Goal: Information Seeking & Learning: Learn about a topic

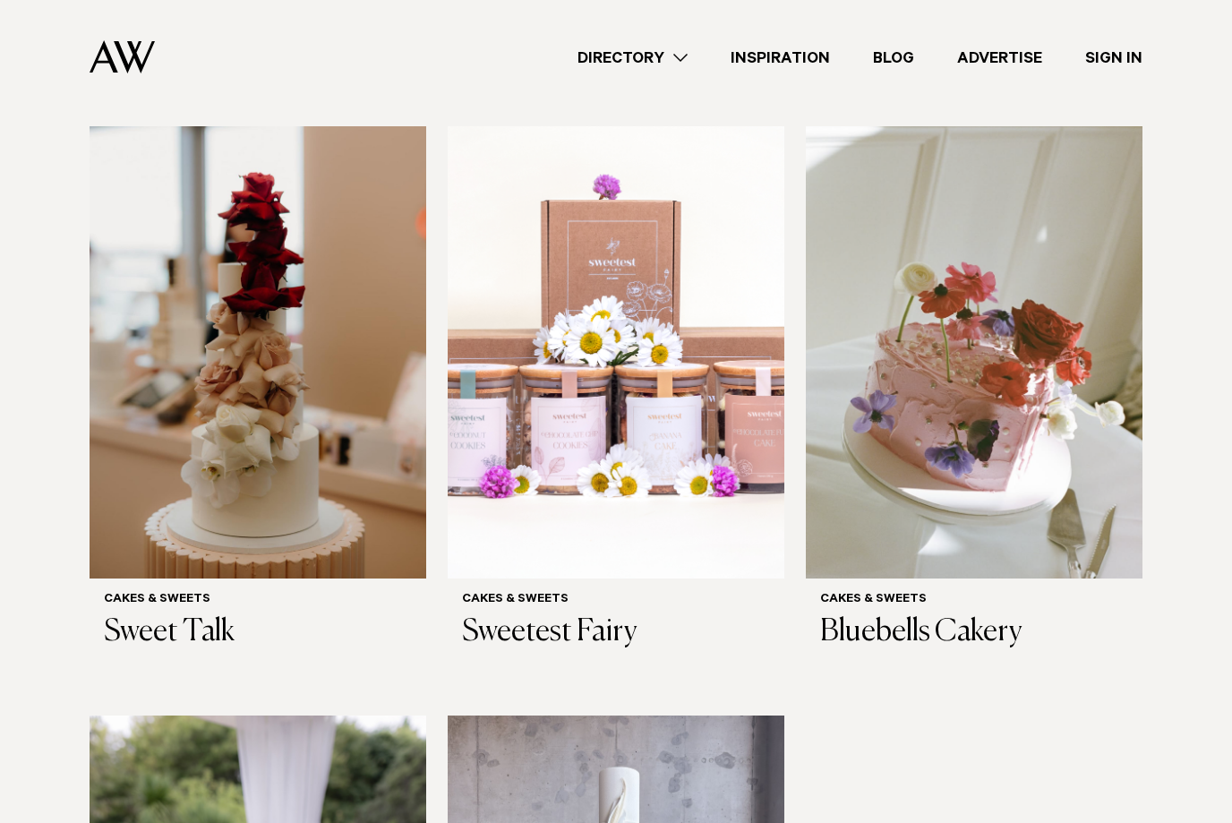
scroll to position [562, 0]
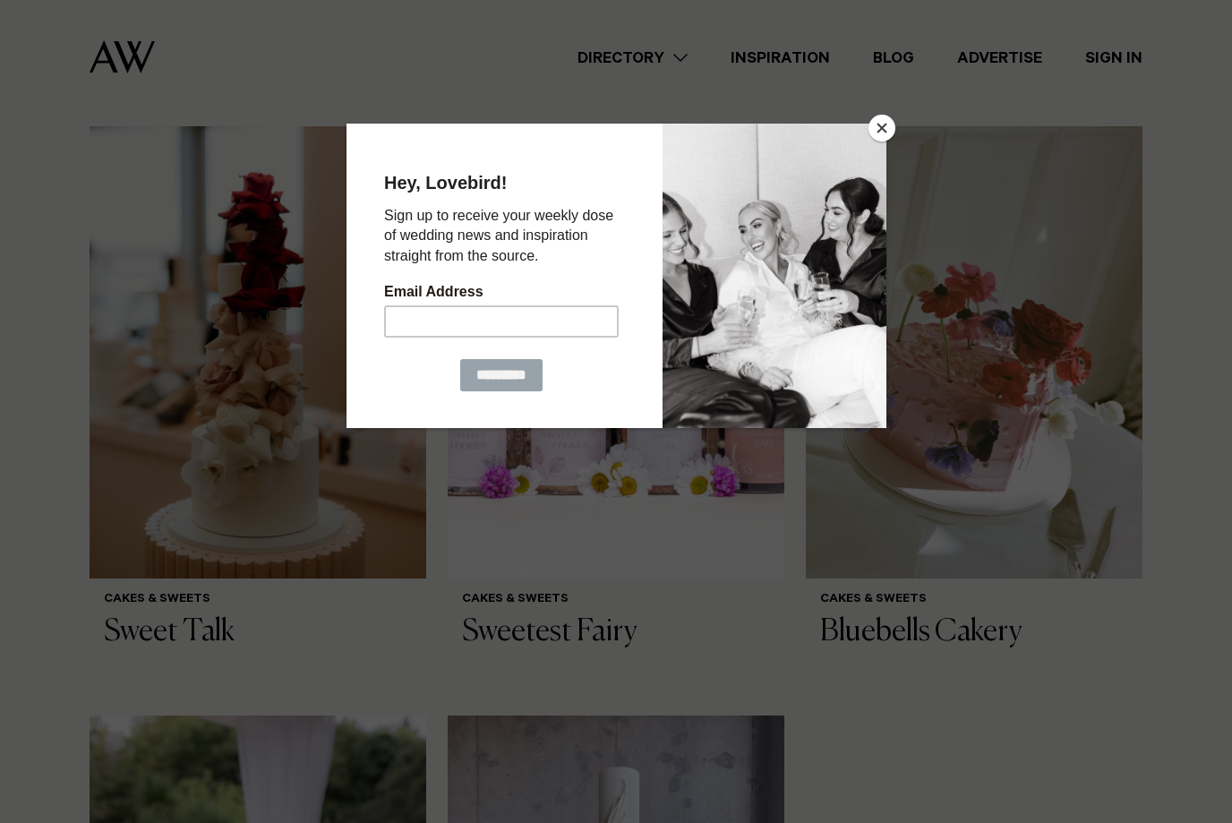
click at [901, 132] on div at bounding box center [616, 411] width 1232 height 823
click at [877, 137] on button "Close" at bounding box center [882, 128] width 27 height 27
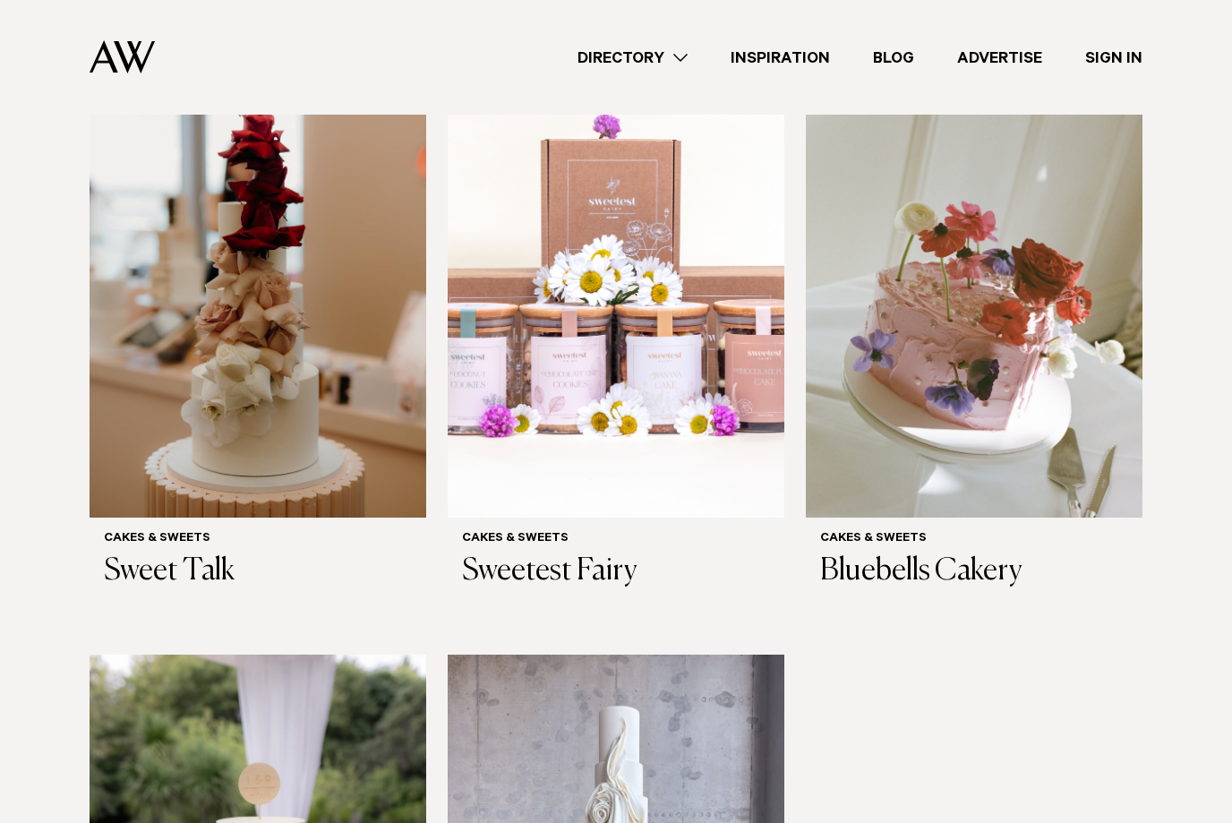
scroll to position [546, 0]
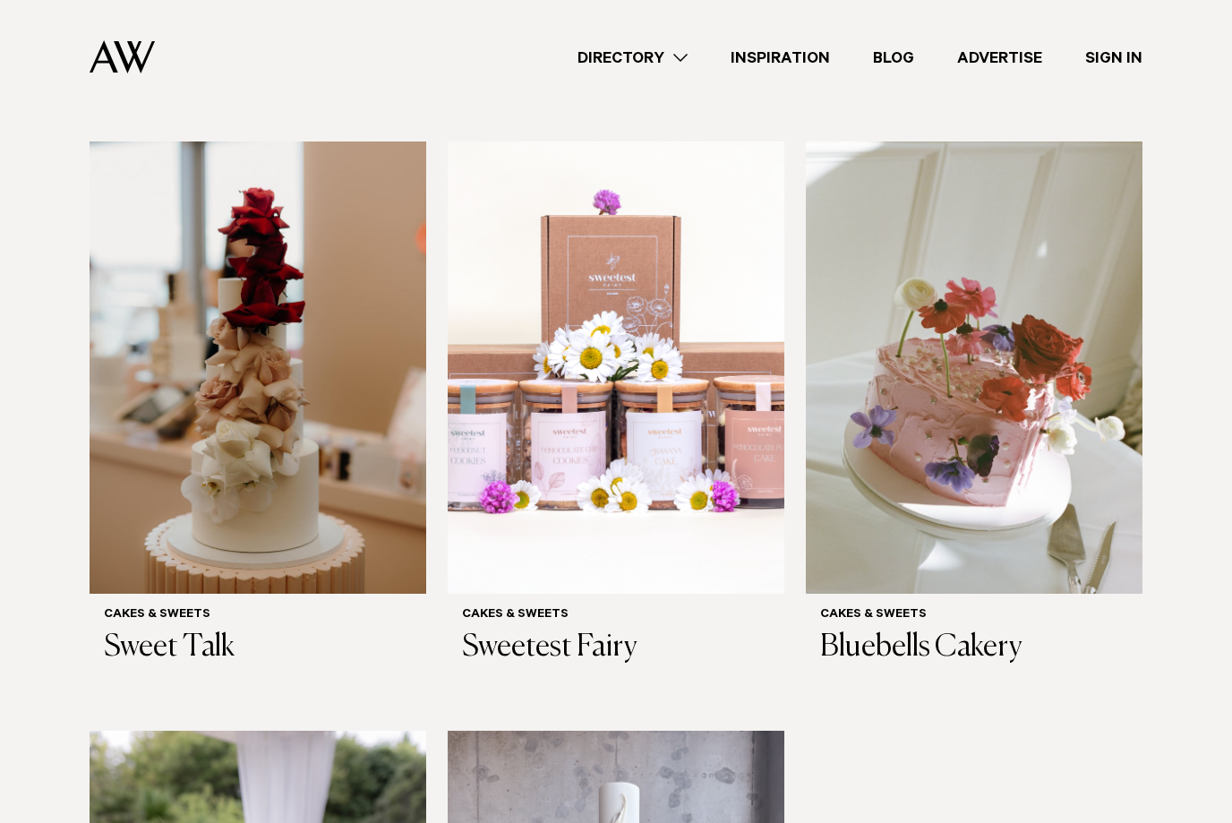
click at [223, 456] on img at bounding box center [258, 366] width 337 height 451
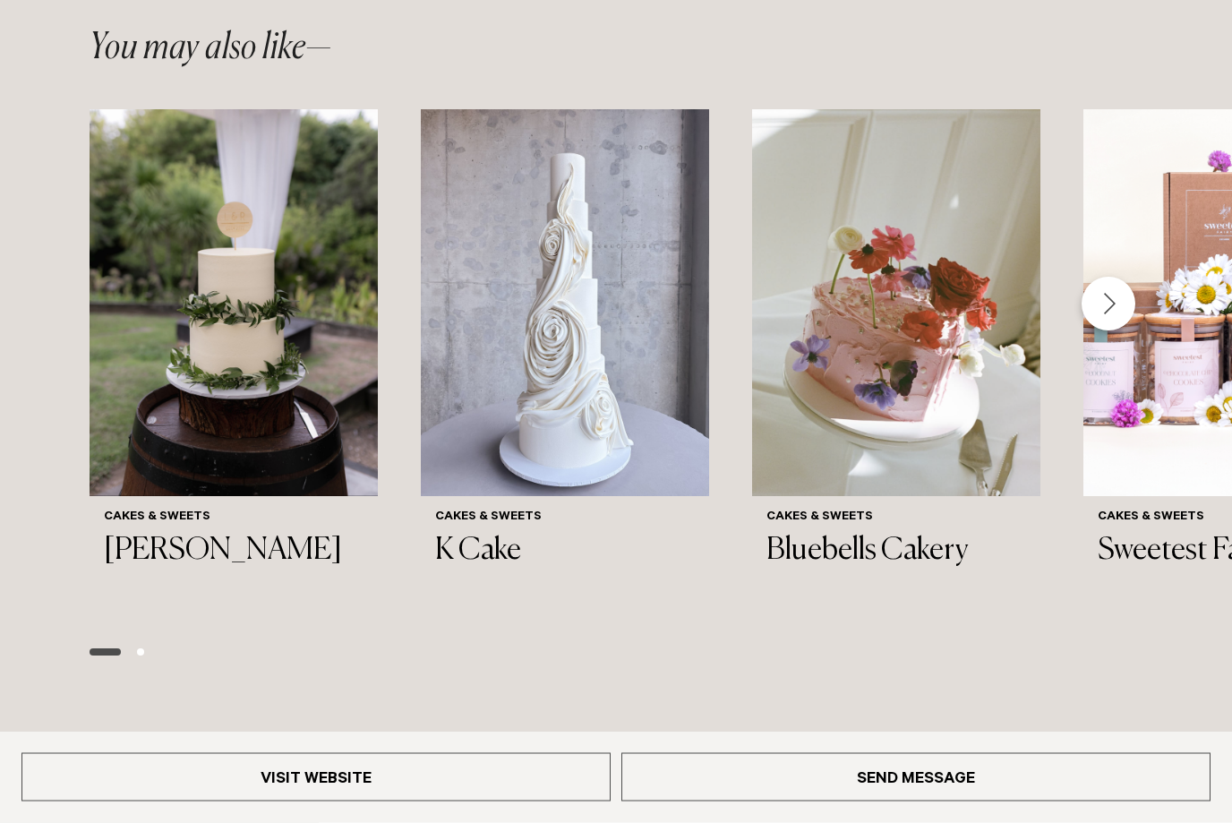
scroll to position [1574, 0]
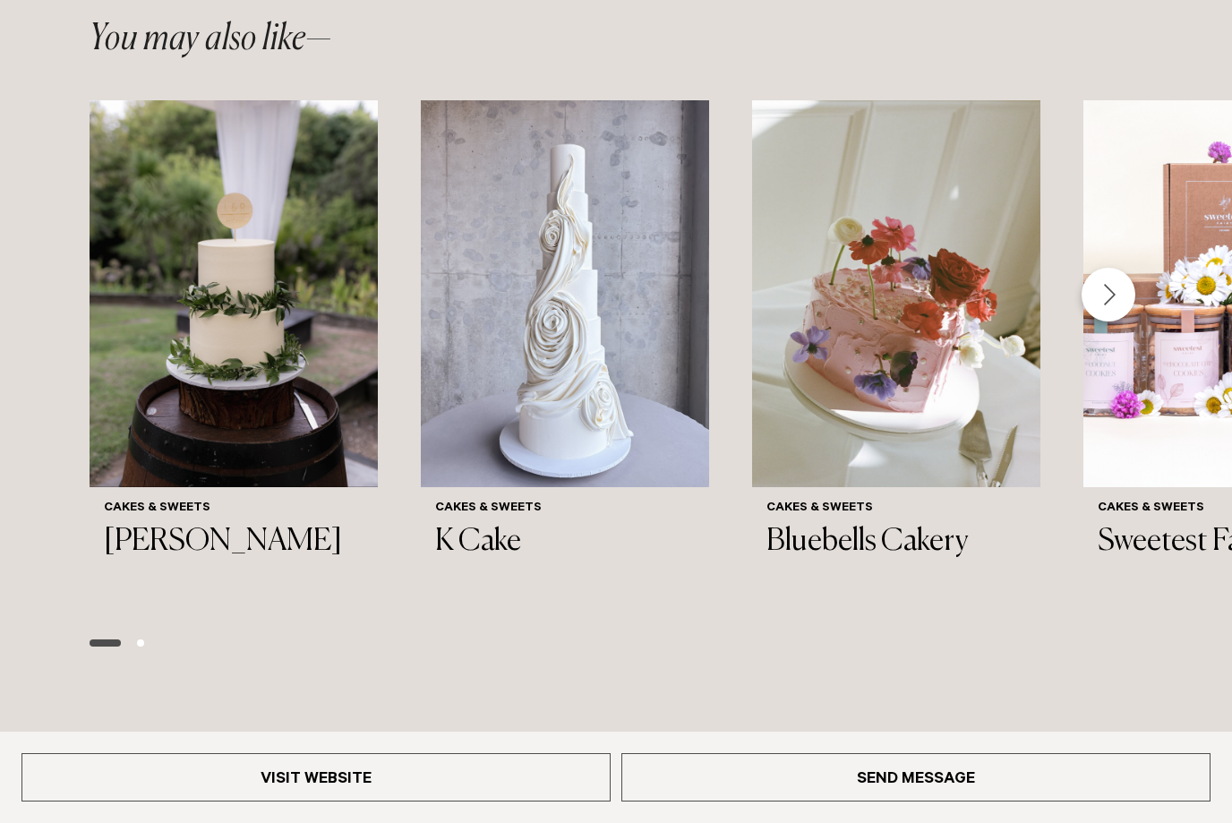
click at [823, 386] on img "3 / 6" at bounding box center [896, 293] width 288 height 387
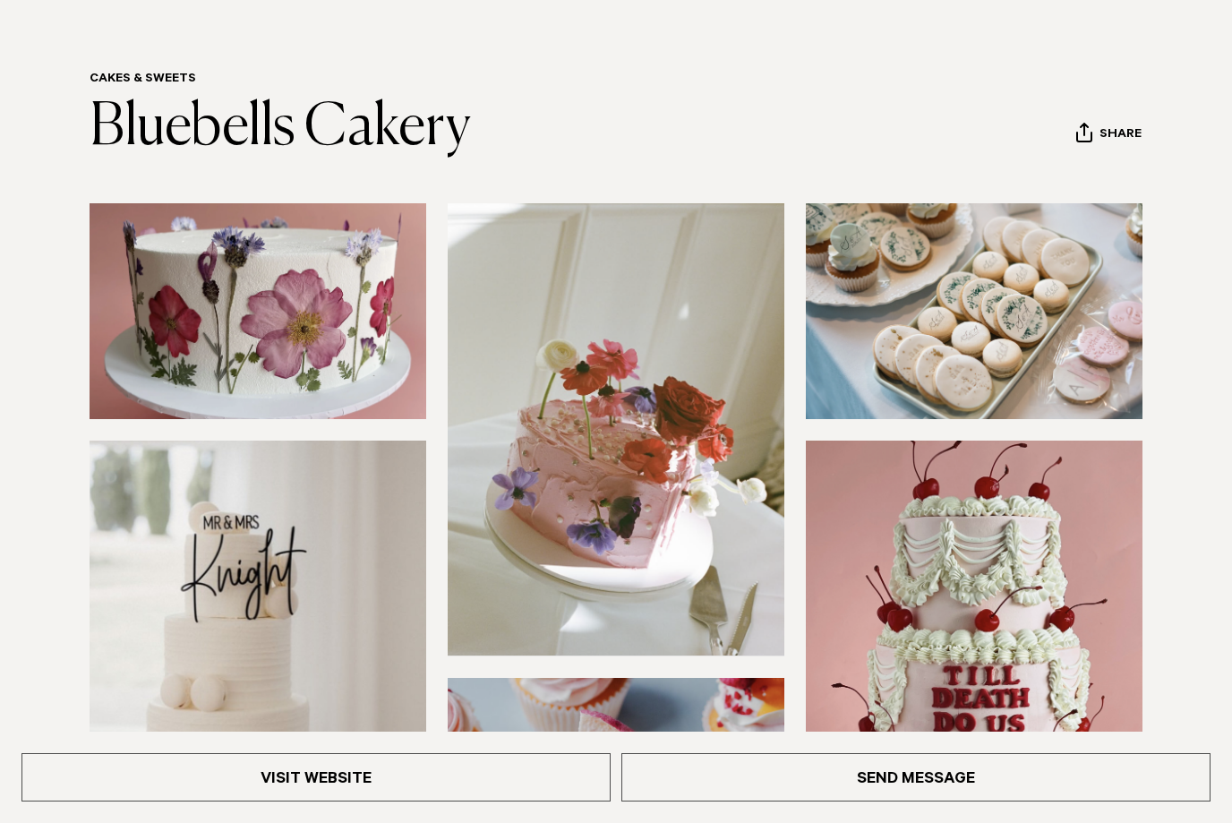
scroll to position [158, 0]
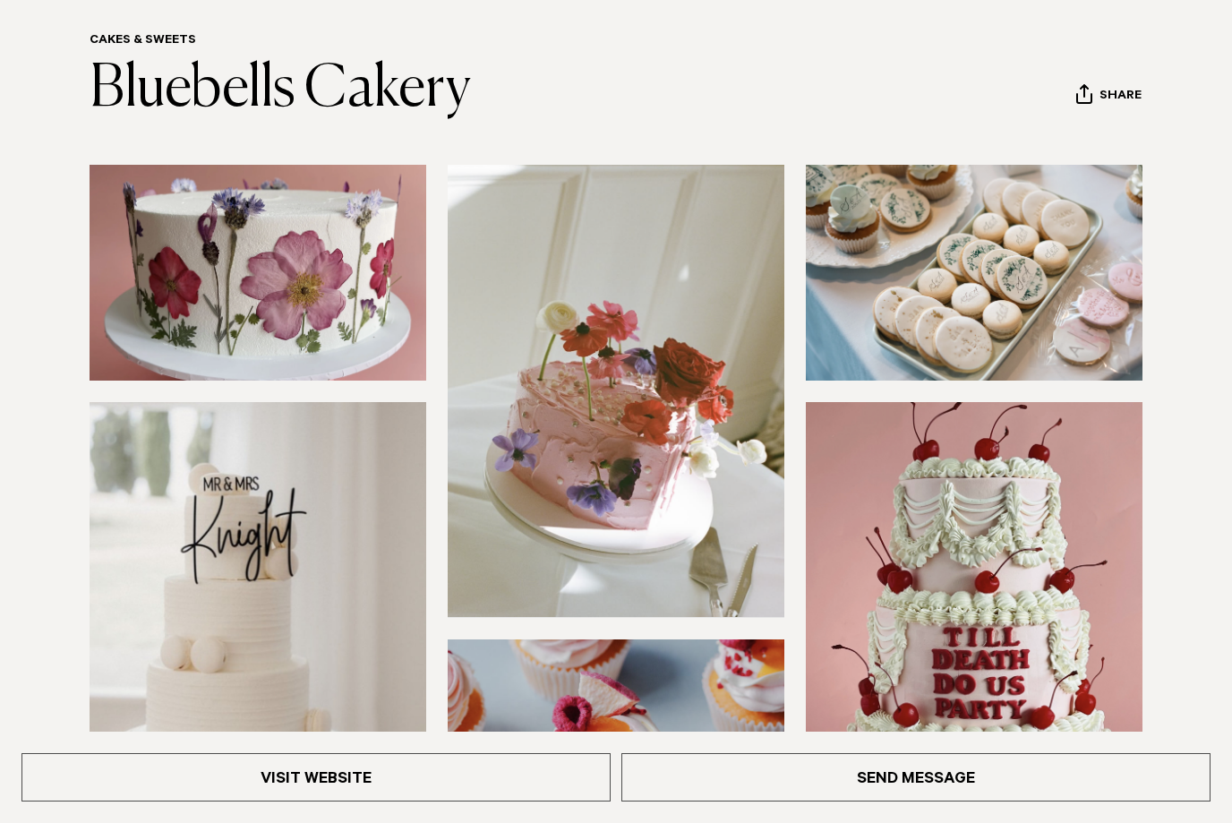
click at [223, 269] on img at bounding box center [258, 273] width 337 height 216
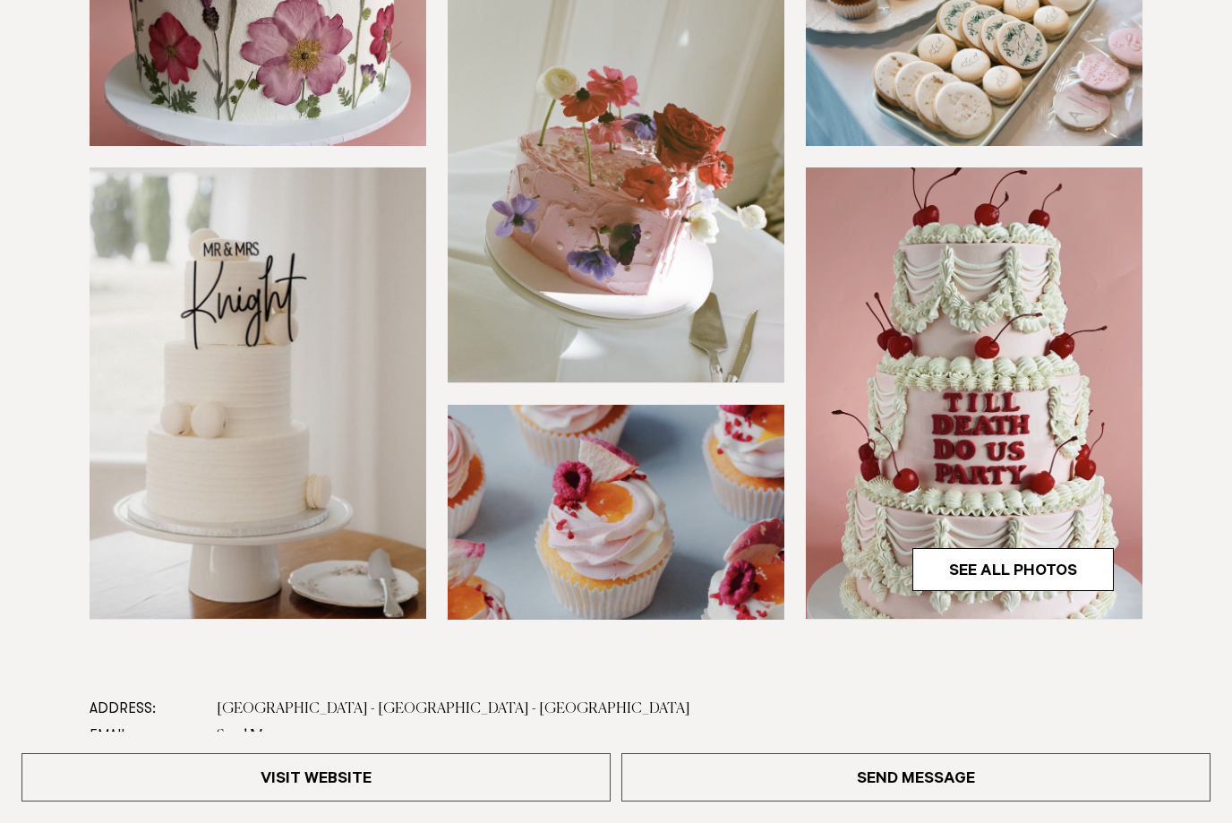
scroll to position [423, 0]
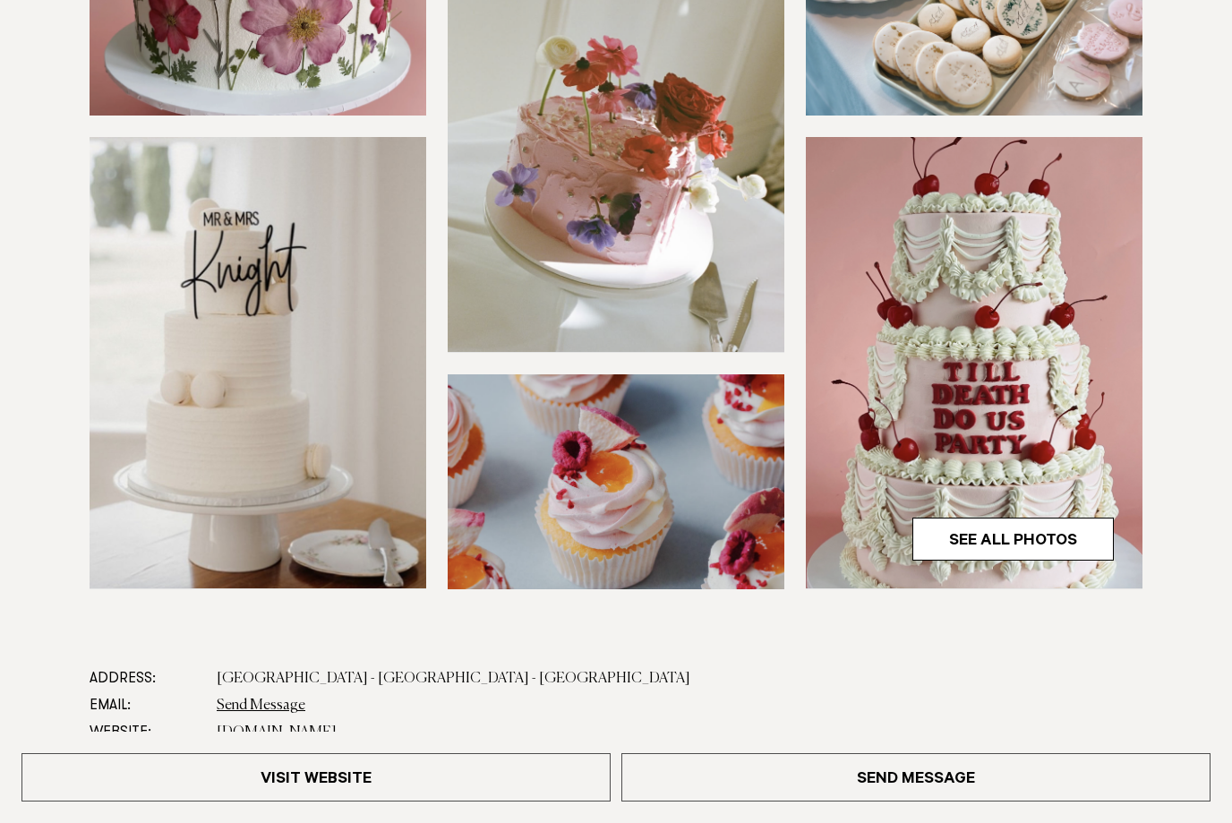
click at [1060, 549] on link "See All Photos" at bounding box center [1013, 539] width 201 height 43
